Goal: Task Accomplishment & Management: Use online tool/utility

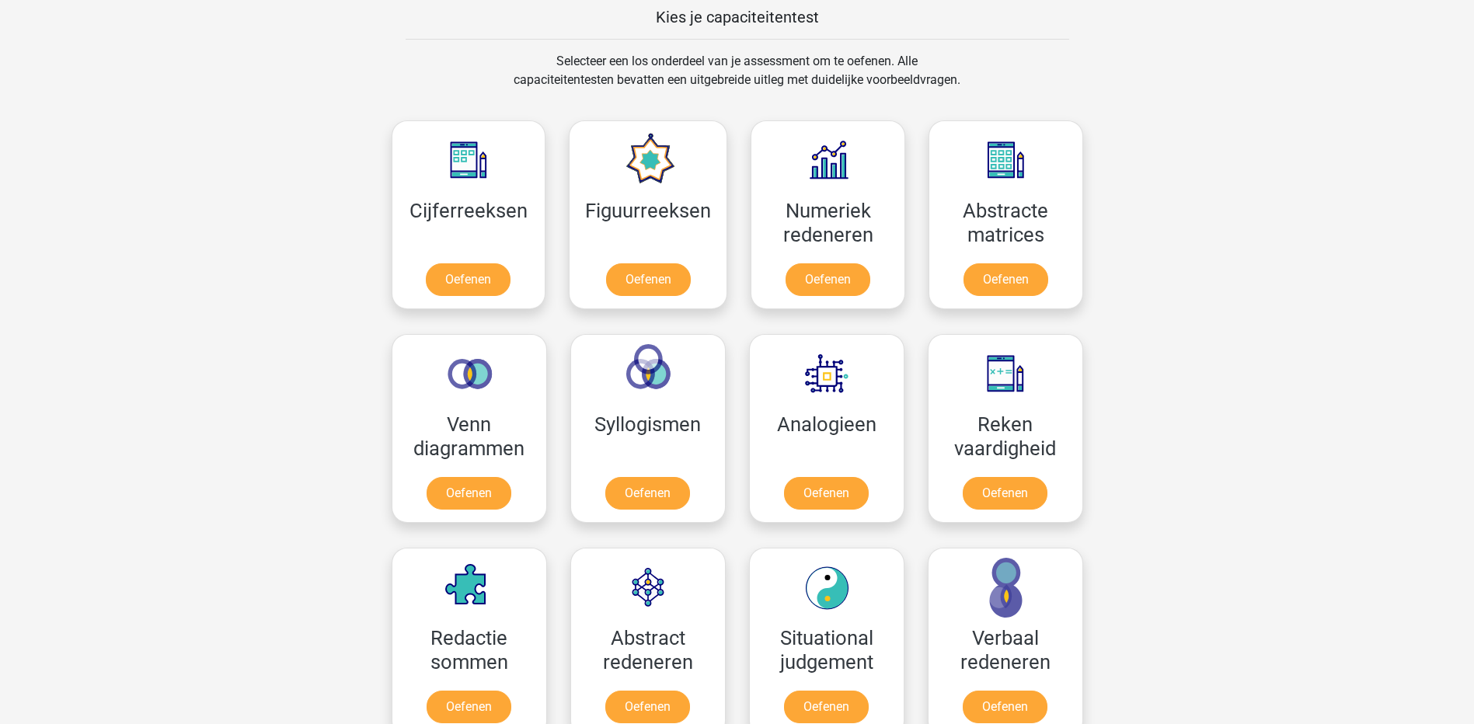
scroll to position [621, 0]
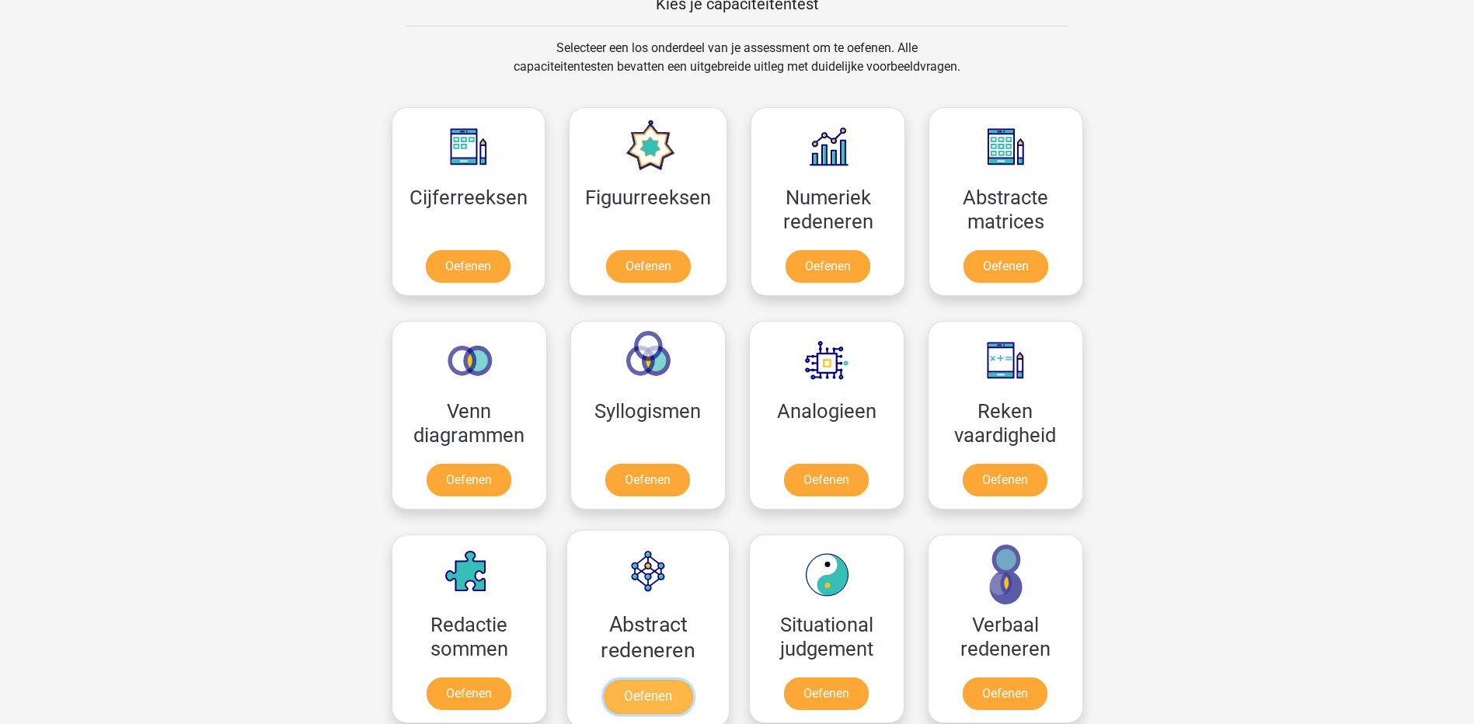
click at [659, 548] on link "Oefenen" at bounding box center [647, 697] width 89 height 34
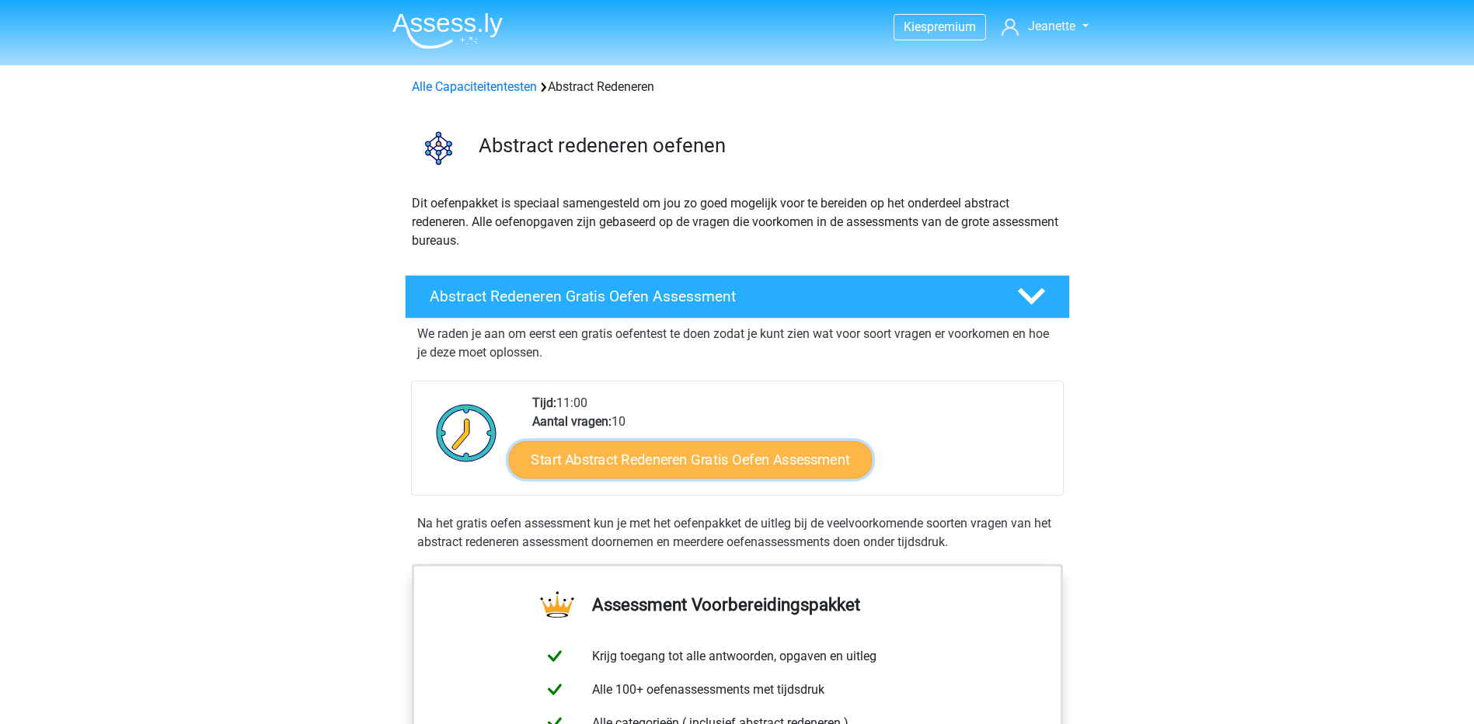
click at [618, 453] on link "Start Abstract Redeneren Gratis Oefen Assessment" at bounding box center [690, 458] width 364 height 37
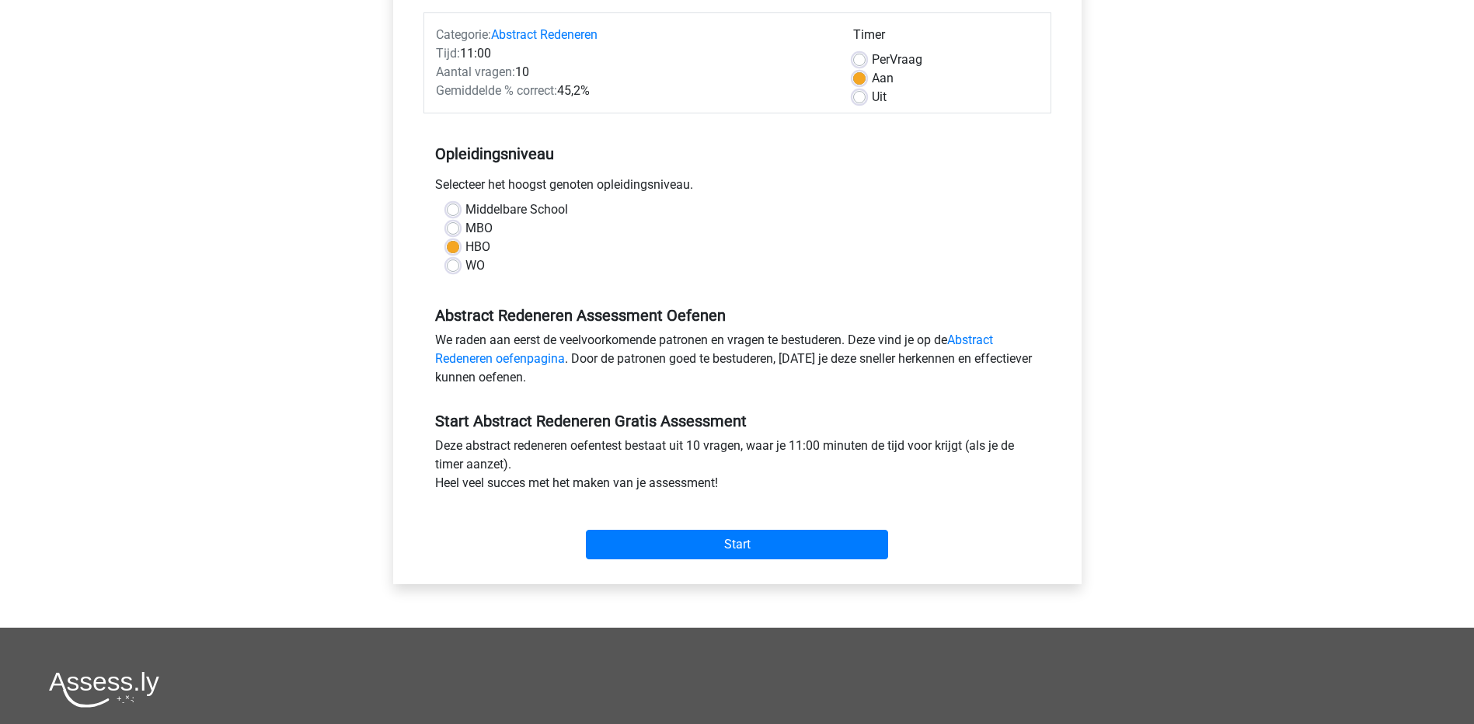
scroll to position [233, 0]
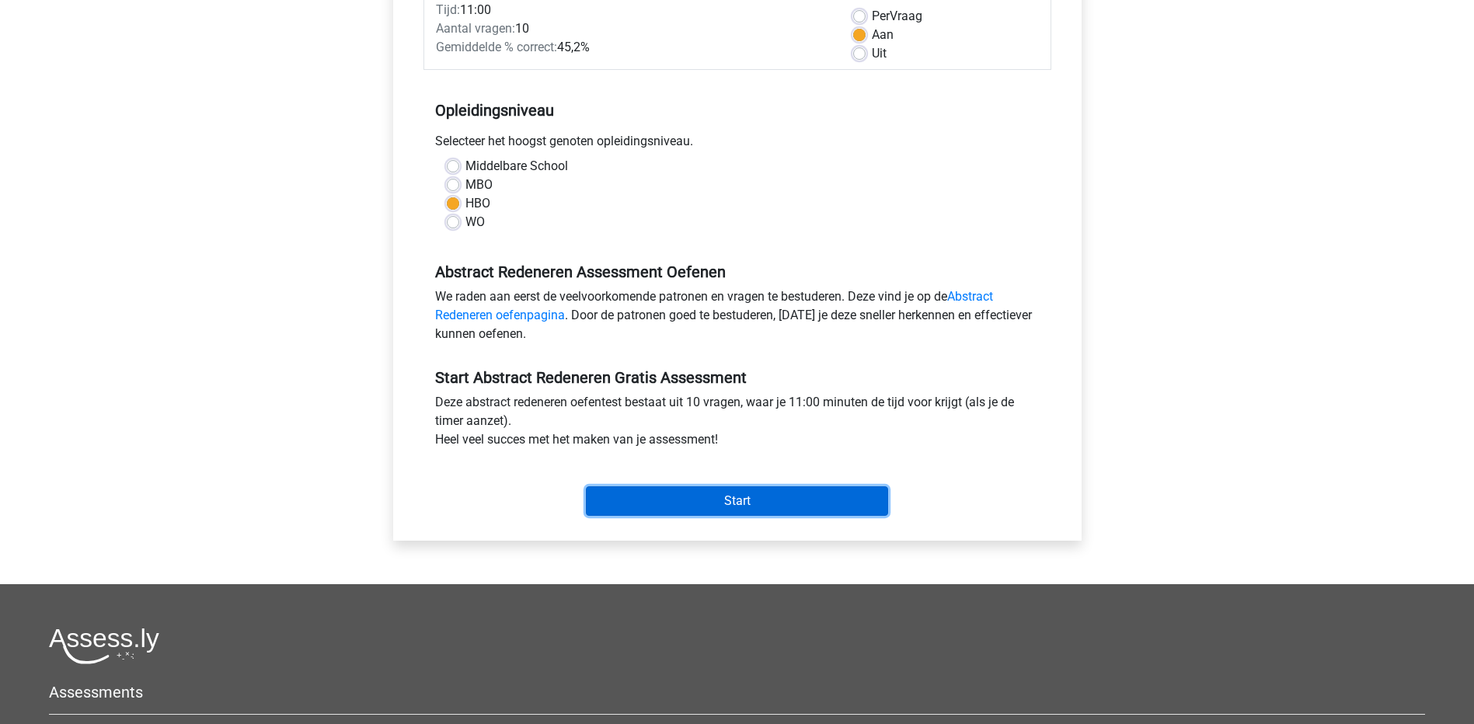
click at [673, 507] on input "Start" at bounding box center [737, 501] width 302 height 30
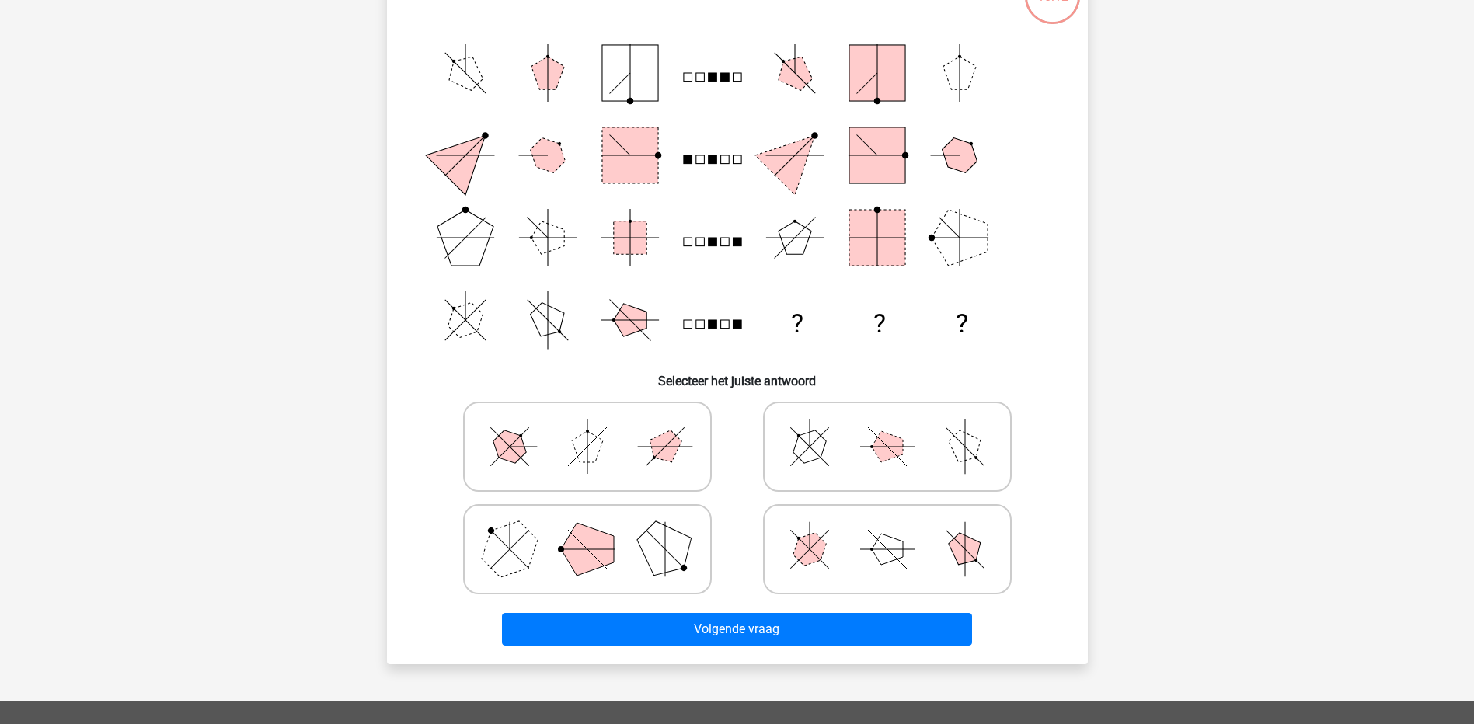
scroll to position [155, 0]
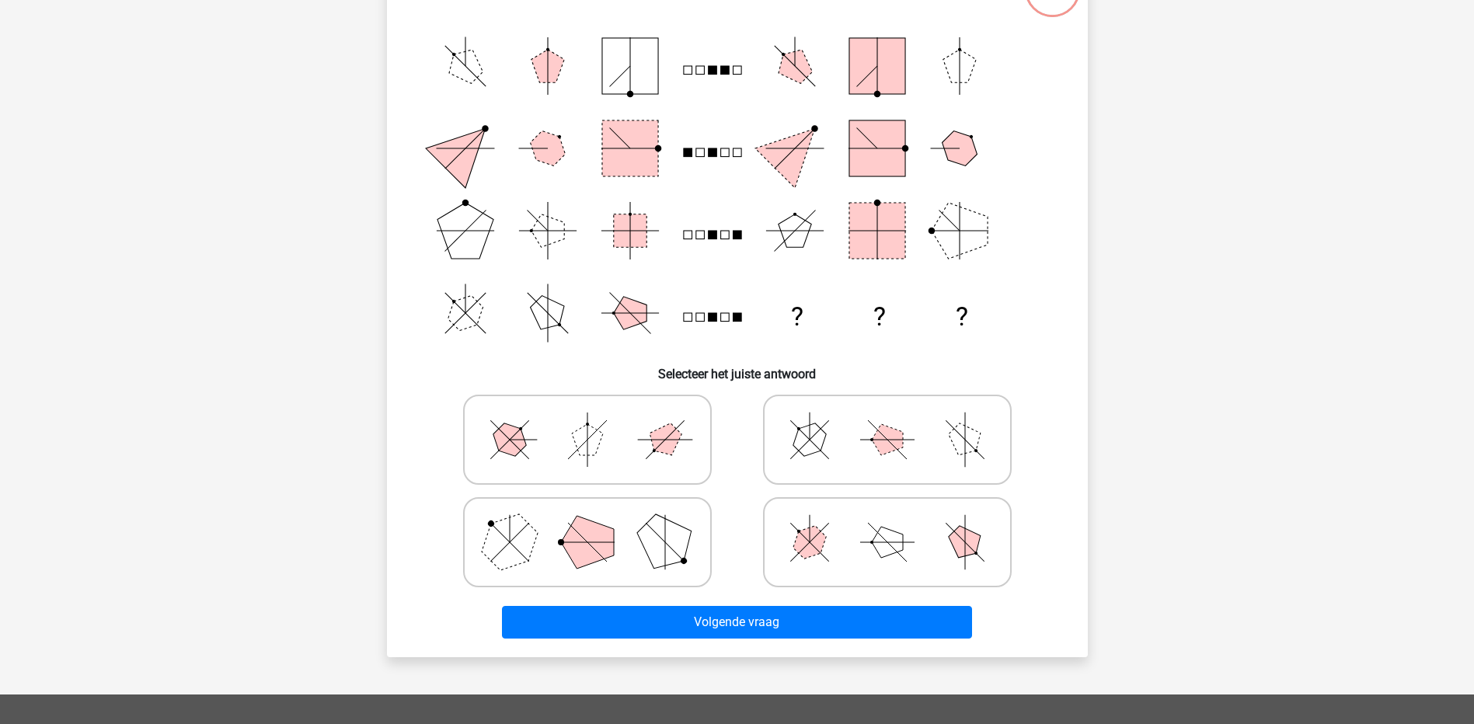
click at [588, 533] on polygon at bounding box center [587, 542] width 53 height 53
click at [588, 523] on input "radio" at bounding box center [592, 518] width 10 height 10
radio input "true"
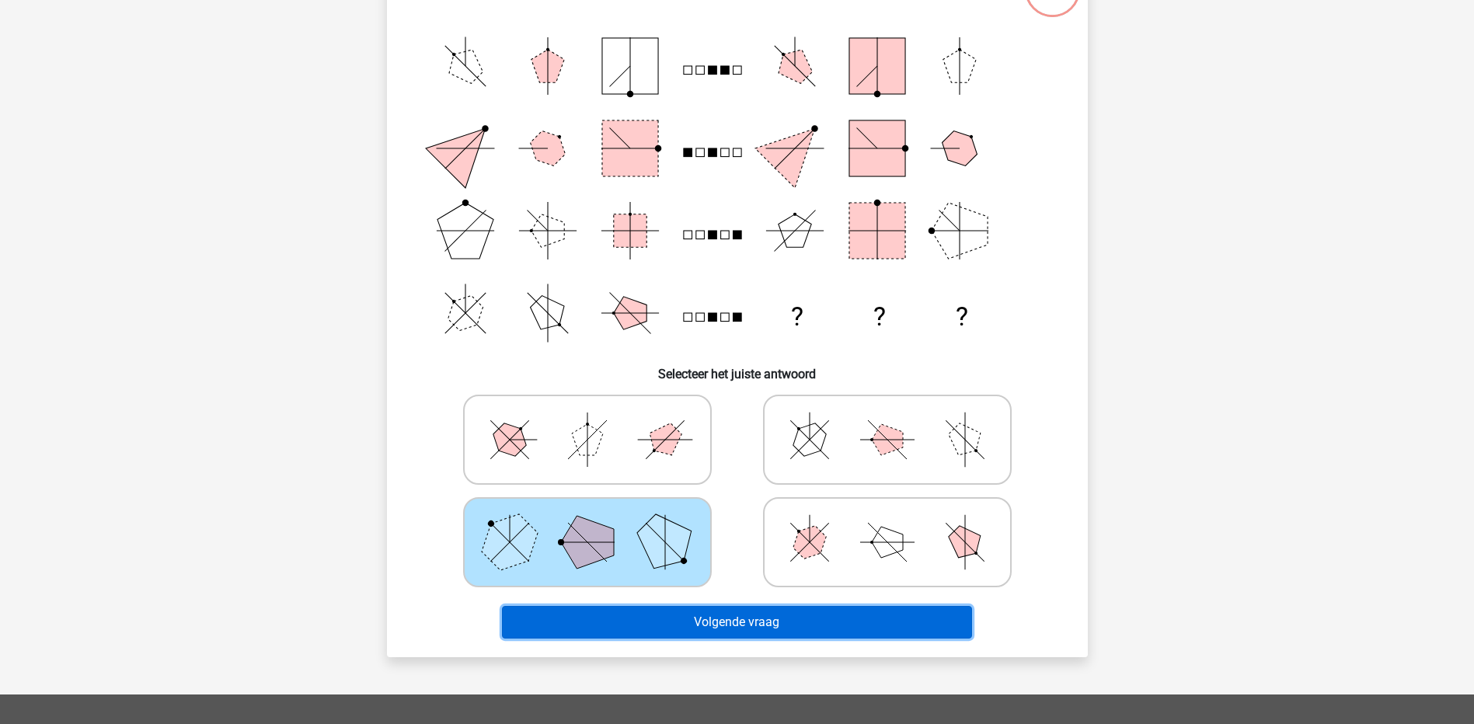
click at [645, 614] on button "Volgende vraag" at bounding box center [737, 622] width 470 height 33
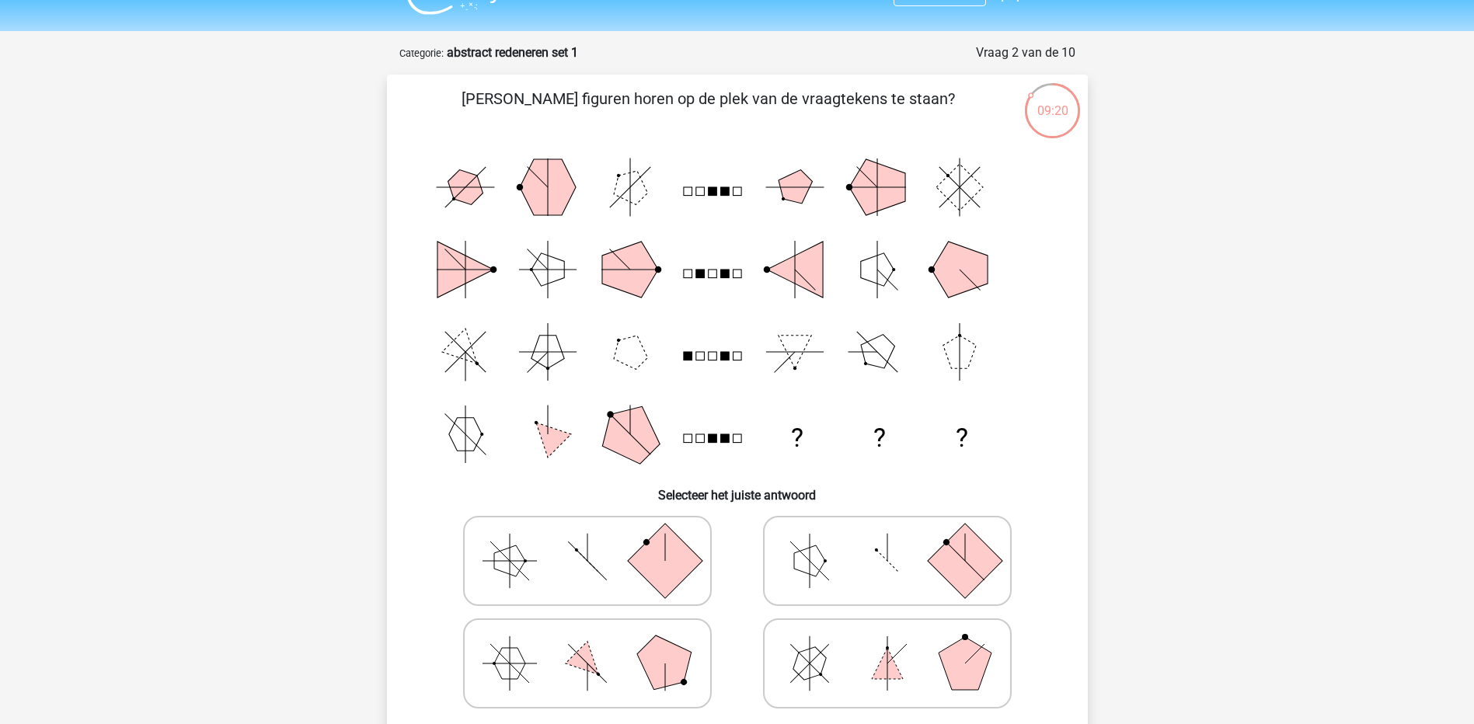
scroll to position [0, 0]
